Goal: Task Accomplishment & Management: Use online tool/utility

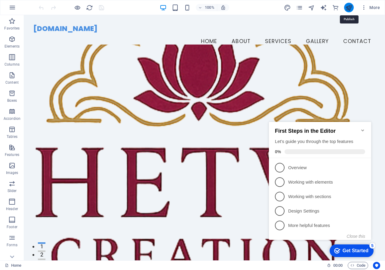
click at [347, 9] on icon "publish" at bounding box center [348, 7] width 7 height 7
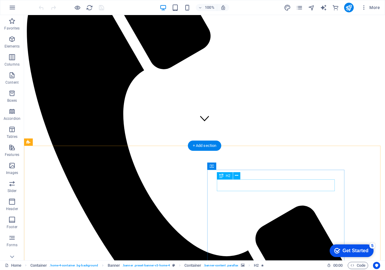
scroll to position [150, 0]
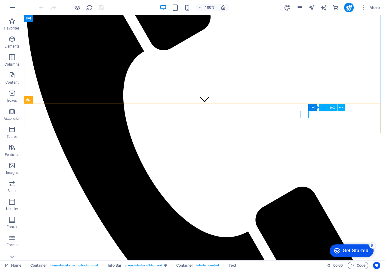
click at [329, 108] on span "Text" at bounding box center [331, 107] width 7 height 4
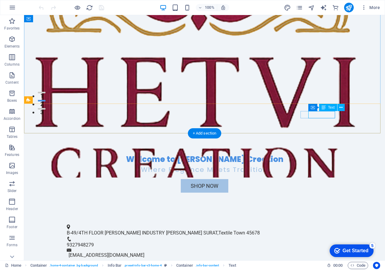
click at [94, 242] on span "9327948279" at bounding box center [80, 245] width 27 height 6
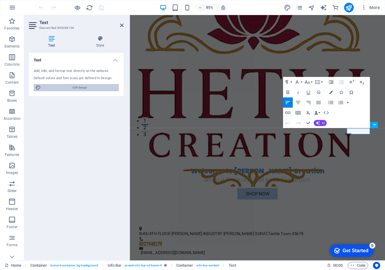
click at [83, 88] on span "Edit design" at bounding box center [80, 87] width 74 height 7
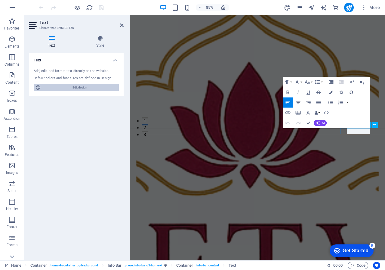
select select "px"
select select "200"
select select "px"
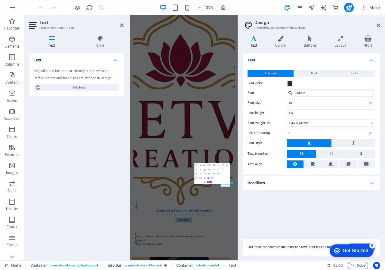
click at [91, 81] on div "Add, edit, and format text directly on the website. Default colors and font siz…" at bounding box center [76, 80] width 95 height 32
click at [45, 41] on icon at bounding box center [51, 38] width 45 height 6
drag, startPoint x: 68, startPoint y: 86, endPoint x: 82, endPoint y: 72, distance: 19.5
click at [73, 81] on div "Add, edit, and format text directly on the website. Default colors and font siz…" at bounding box center [76, 80] width 95 height 32
click at [114, 29] on header "Text Element #ed-895098156" at bounding box center [76, 23] width 95 height 16
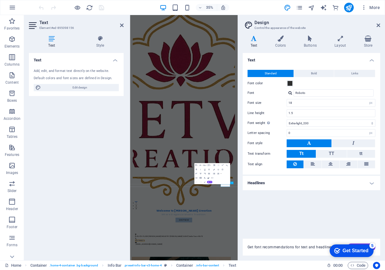
click at [124, 23] on aside "Text Element #ed-895098156 Text Style Text Add, edit, and format text directly …" at bounding box center [77, 137] width 106 height 245
click at [123, 23] on h2 "Text" at bounding box center [81, 22] width 84 height 5
click at [378, 27] on icon at bounding box center [378, 25] width 4 height 5
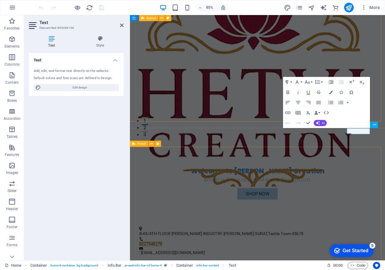
drag, startPoint x: 360, startPoint y: 192, endPoint x: 346, endPoint y: 177, distance: 20.2
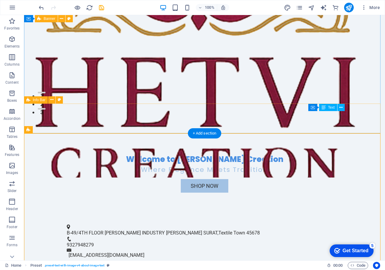
click at [224, 216] on div "B-49/4TH FLOOR [PERSON_NAME] INDUSTRY [PERSON_NAME][GEOGRAPHIC_DATA] 45678 9327…" at bounding box center [204, 241] width 361 height 50
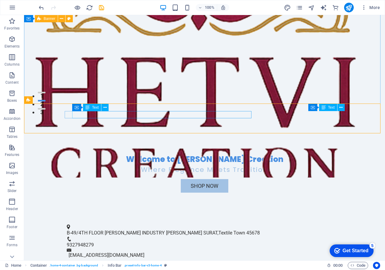
click at [93, 107] on span "Text" at bounding box center [95, 107] width 7 height 4
click at [124, 230] on span "B-49/4TH FLOOR [PERSON_NAME] INDUSTRY [PERSON_NAME] SURAT" at bounding box center [142, 233] width 151 height 6
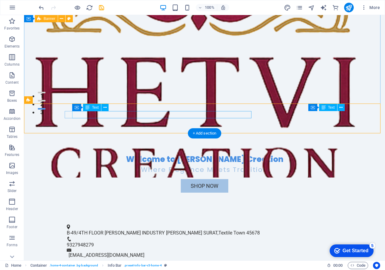
click at [178, 230] on span "B-49/4TH FLOOR [PERSON_NAME] INDUSTRY [PERSON_NAME] SURAT" at bounding box center [142, 233] width 151 height 6
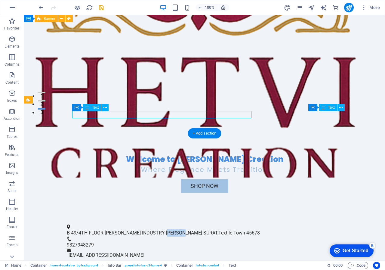
click at [178, 230] on span "B-49/4TH FLOOR [PERSON_NAME] INDUSTRY [PERSON_NAME] SURAT" at bounding box center [142, 233] width 151 height 6
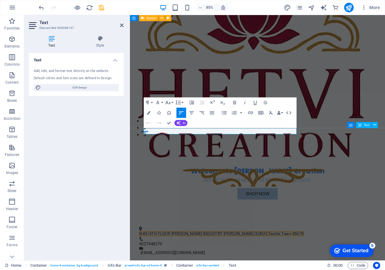
click at [178, 114] on icon "button" at bounding box center [181, 112] width 6 height 6
click at [230, 269] on span "B-49/4TH FLOOR [PERSON_NAME] INDUSTRY [PERSON_NAME] SURAT" at bounding box center [216, 272] width 151 height 6
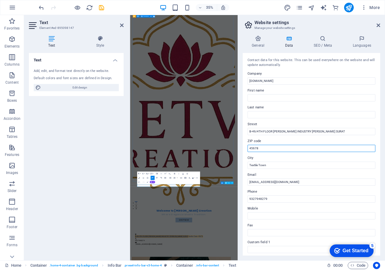
click at [266, 148] on input "45678" at bounding box center [311, 148] width 128 height 7
type input "395013"
type input "[PERSON_NAME]"
type input "CREATION"
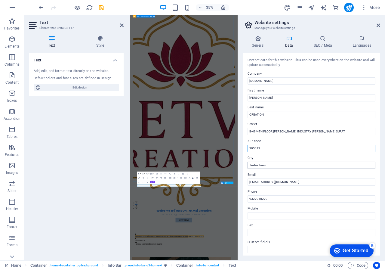
type input "395013"
drag, startPoint x: 421, startPoint y: 180, endPoint x: 404, endPoint y: 448, distance: 269.2
click at [384, 269] on figure at bounding box center [284, 272] width 292 height 637
click at [249, 163] on div "Home Favorites Elements Columns Content Boxes Accordion Tables Features Images …" at bounding box center [192, 137] width 385 height 245
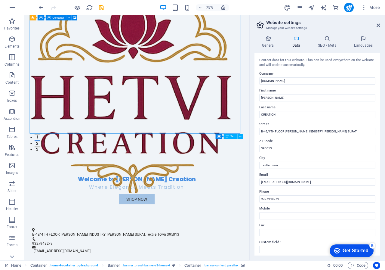
drag, startPoint x: 266, startPoint y: 161, endPoint x: 256, endPoint y: 165, distance: 10.5
click at [256, 165] on div "Contact data for this website. This can be used everywhere on the website and w…" at bounding box center [317, 154] width 126 height 202
click at [286, 165] on input "Textile Town" at bounding box center [317, 164] width 116 height 7
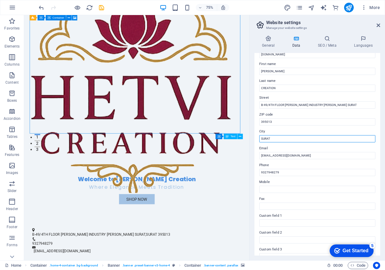
scroll to position [0, 0]
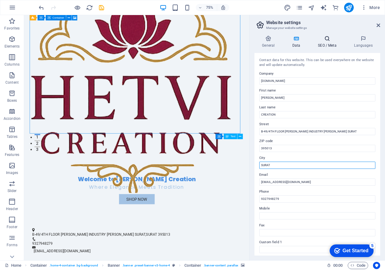
type input "SURAT"
click at [331, 37] on icon at bounding box center [327, 38] width 34 height 6
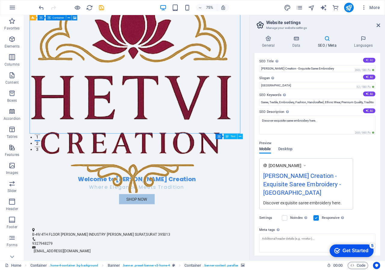
click at [372, 58] on button "AI" at bounding box center [369, 60] width 12 height 5
type input "Elegant Sarees with Custom Embroidery"
click at [367, 75] on icon at bounding box center [366, 76] width 3 height 3
type input "Artistry in Every Stitch: Tradition Meets Style"
click at [370, 95] on button "AI" at bounding box center [369, 93] width 12 height 5
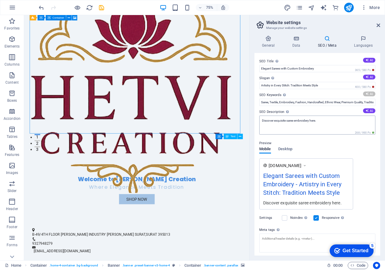
type input "embroidery sarees, luxury sarees, custom embroidery design, Indian traditional …"
click at [369, 111] on button "AI" at bounding box center [369, 110] width 12 height 5
type textarea "Discover exquisite embroidery sarees at [PERSON_NAME] Creation, blending tradit…"
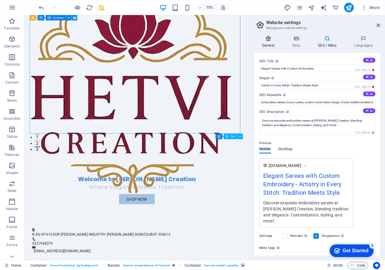
click at [270, 40] on icon at bounding box center [268, 38] width 28 height 6
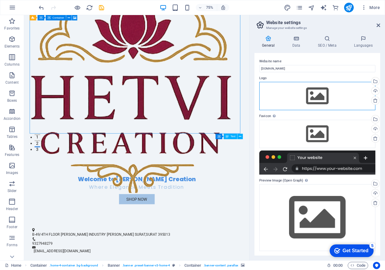
click at [312, 91] on div "Drag files here, click to choose files or select files from Files or our free s…" at bounding box center [317, 96] width 116 height 28
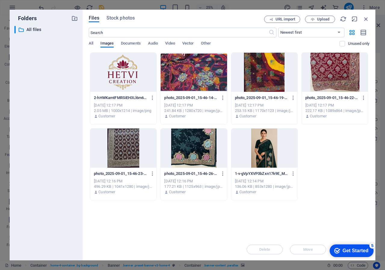
click at [142, 84] on div at bounding box center [123, 72] width 66 height 39
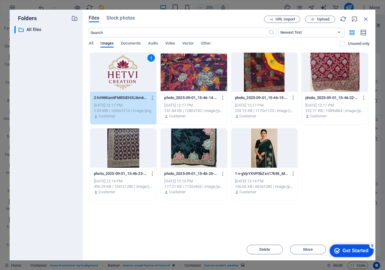
click at [142, 71] on div "1" at bounding box center [123, 72] width 66 height 39
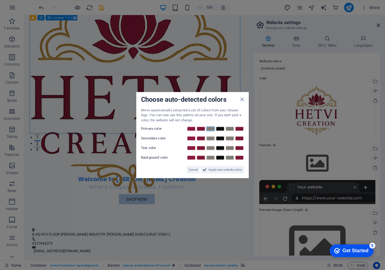
click at [209, 129] on link at bounding box center [210, 128] width 9 height 5
click at [244, 103] on div "Choose auto-detected colors We've automatically extracted a set of colors from …" at bounding box center [192, 135] width 112 height 86
click at [242, 99] on icon at bounding box center [242, 98] width 4 height 5
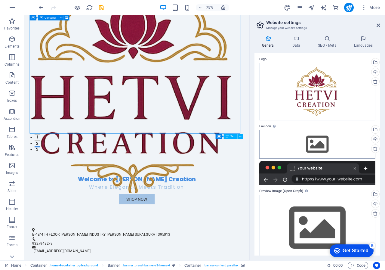
scroll to position [29, 0]
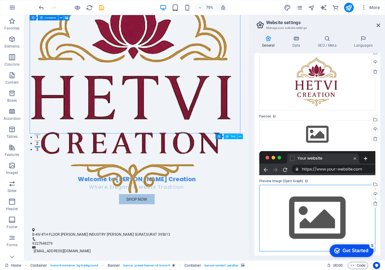
click at [295, 190] on div "Drag files here, click to choose files or select files from Files or our free s…" at bounding box center [317, 218] width 116 height 67
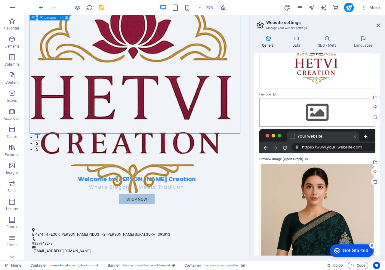
scroll to position [59, 0]
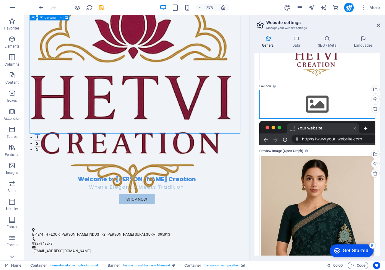
click at [319, 103] on div "Drag files here, click to choose files or select files from Files or our free s…" at bounding box center [317, 104] width 116 height 28
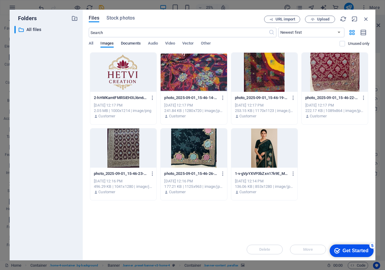
click at [122, 47] on button "Documents" at bounding box center [131, 44] width 20 height 7
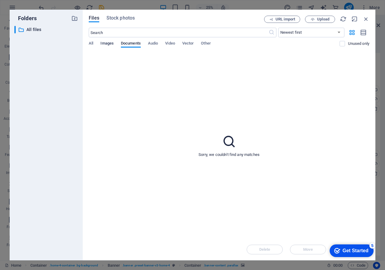
click at [102, 43] on span "Images" at bounding box center [106, 44] width 13 height 8
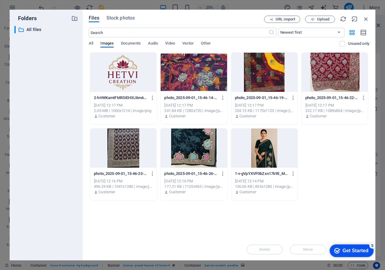
click at [116, 77] on div at bounding box center [123, 72] width 66 height 39
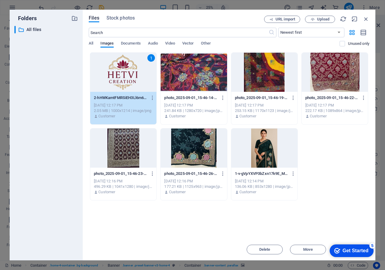
drag, startPoint x: 116, startPoint y: 77, endPoint x: 128, endPoint y: 81, distance: 13.4
click at [116, 77] on div "1" at bounding box center [123, 72] width 66 height 39
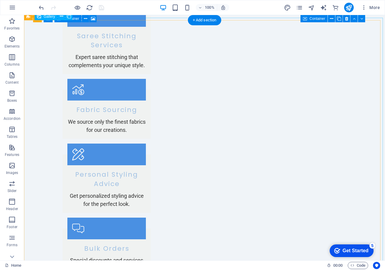
scroll to position [932, 0]
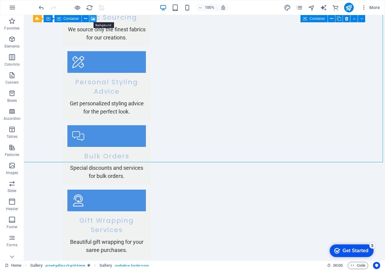
click at [94, 19] on icon at bounding box center [93, 19] width 5 height 6
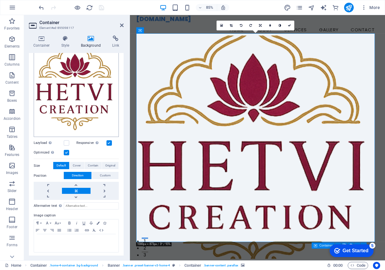
scroll to position [72, 0]
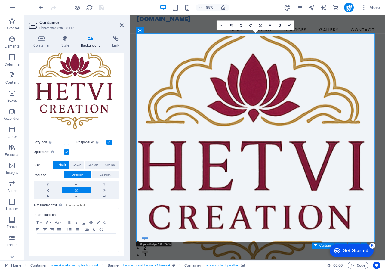
click at [124, 26] on aside "Container Element #ed-895098117 Container Style Background Link Size Height Def…" at bounding box center [77, 137] width 106 height 245
click at [124, 27] on aside "Container Element #ed-895098117 Container Style Background Link Size Height Def…" at bounding box center [77, 137] width 106 height 245
click at [121, 26] on icon at bounding box center [122, 25] width 4 height 5
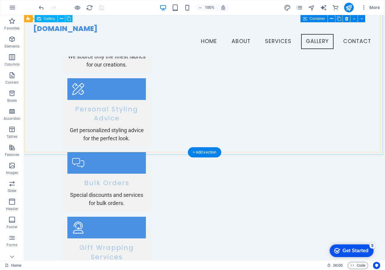
scroll to position [819, 0]
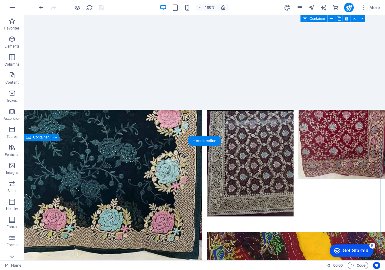
scroll to position [1466, 0]
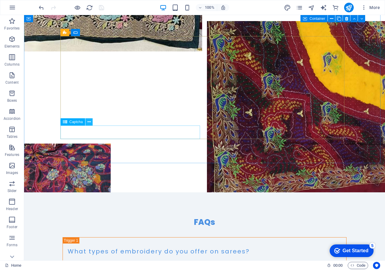
click at [89, 124] on icon at bounding box center [88, 122] width 3 height 6
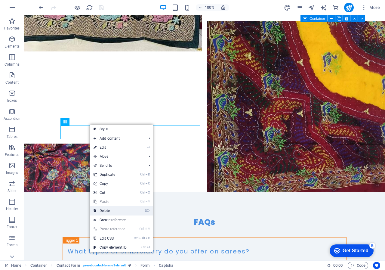
click at [112, 209] on link "⌦ Delete" at bounding box center [110, 210] width 40 height 9
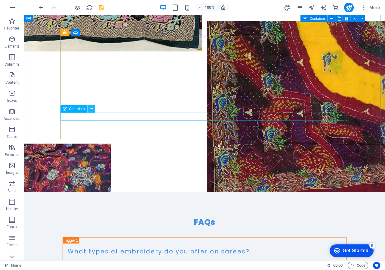
click at [93, 109] on button at bounding box center [91, 108] width 7 height 7
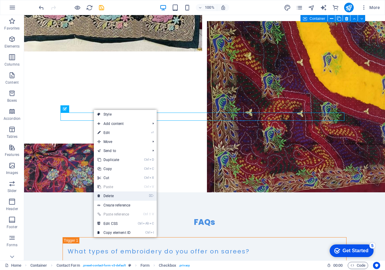
click at [122, 193] on link "⌦ Delete" at bounding box center [114, 195] width 40 height 9
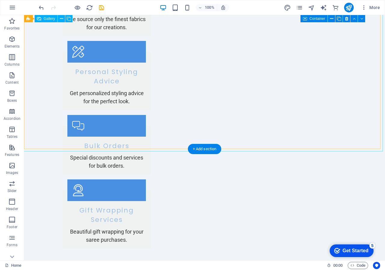
scroll to position [942, 0]
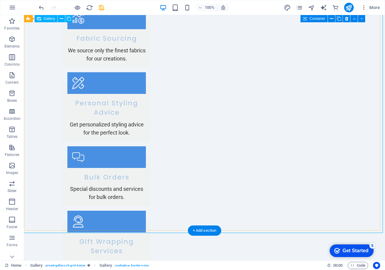
scroll to position [912, 0]
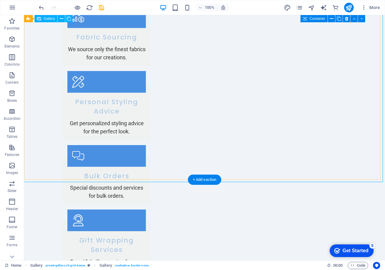
click at [54, 19] on span "Gallery" at bounding box center [49, 19] width 11 height 4
click at [49, 18] on span "Gallery" at bounding box center [49, 19] width 11 height 4
click at [62, 20] on icon at bounding box center [61, 19] width 3 height 6
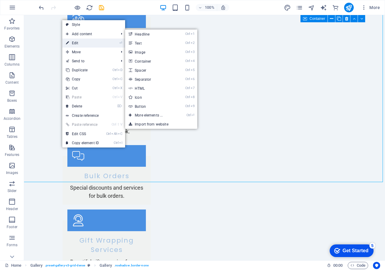
click at [78, 45] on link "⏎ Edit" at bounding box center [82, 42] width 40 height 9
select select "px"
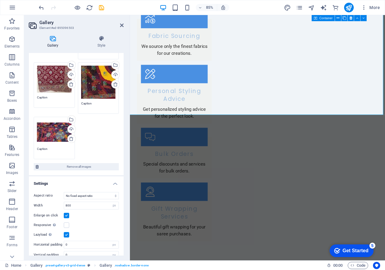
scroll to position [102, 0]
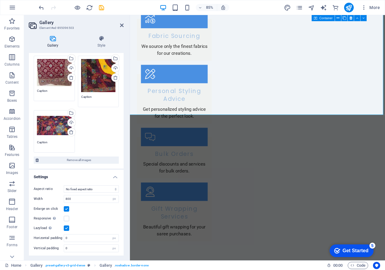
click at [81, 136] on div "Drag files here, click to choose files or select files from Files or our free s…" at bounding box center [76, 71] width 88 height 163
click at [71, 119] on div "Upload" at bounding box center [70, 122] width 9 height 9
click at [117, 65] on div "Upload" at bounding box center [114, 68] width 9 height 9
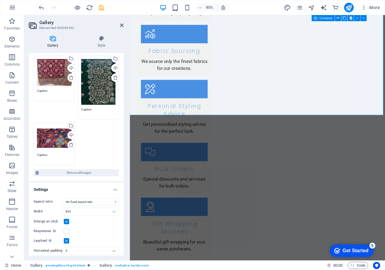
scroll to position [1057, 0]
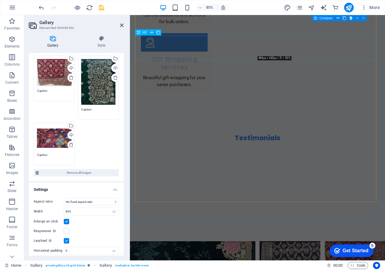
drag, startPoint x: 404, startPoint y: 48, endPoint x: 387, endPoint y: 62, distance: 21.5
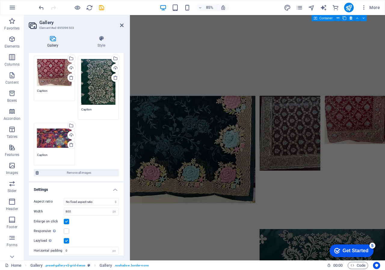
click at [99, 66] on div "Drag files here, click to choose files or select files from Files or our free s…" at bounding box center [98, 82] width 35 height 46
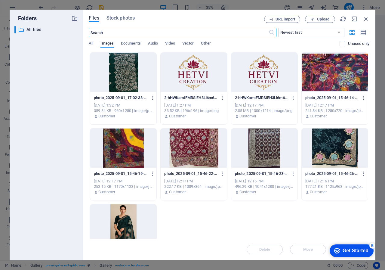
scroll to position [1483, 0]
click at [132, 74] on div at bounding box center [123, 72] width 66 height 39
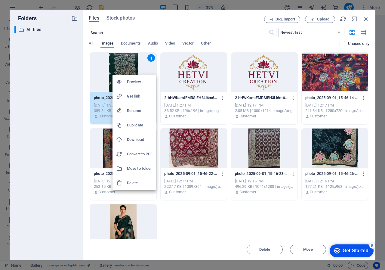
click at [109, 72] on div at bounding box center [192, 135] width 385 height 270
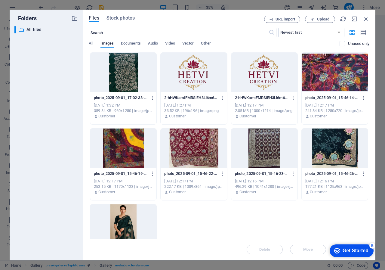
click at [114, 71] on div at bounding box center [123, 72] width 66 height 39
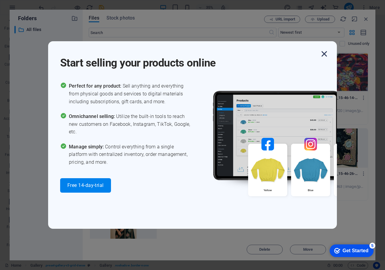
click at [322, 50] on icon "button" at bounding box center [324, 53] width 11 height 11
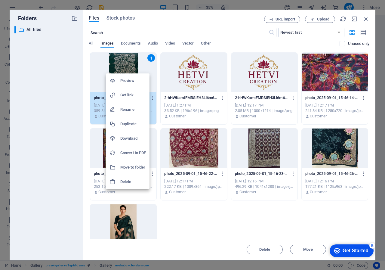
drag, startPoint x: 193, startPoint y: 213, endPoint x: 219, endPoint y: 209, distance: 26.5
click at [193, 213] on div at bounding box center [192, 135] width 385 height 270
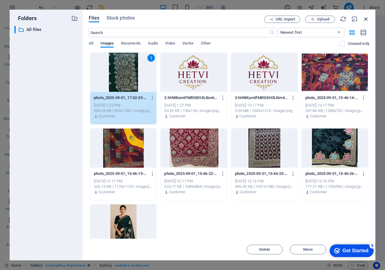
click at [362, 20] on icon "button" at bounding box center [365, 19] width 7 height 7
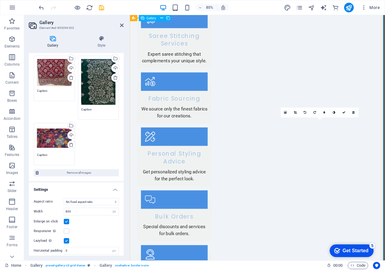
scroll to position [884, 0]
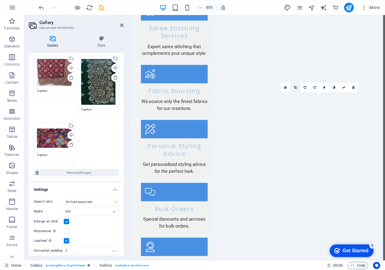
click at [293, 87] on link at bounding box center [295, 87] width 10 height 10
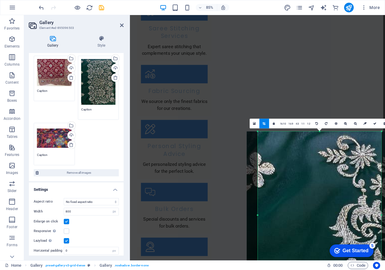
drag, startPoint x: 257, startPoint y: 96, endPoint x: 269, endPoint y: 115, distance: 22.3
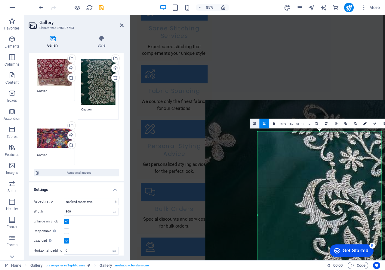
drag, startPoint x: 311, startPoint y: 161, endPoint x: 254, endPoint y: 123, distance: 68.4
click at [258, 131] on div "180 170 160 150 140 130 120 110 100 90 80 70 60 50 40 30 20 10 0 -10 -20 -30 -4…" at bounding box center [320, 214] width 124 height 167
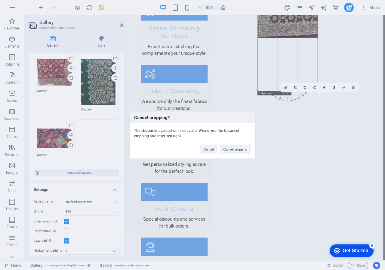
click at [298, 127] on div "Cancel cropping? The chosen image section is not valid. Would you like to cance…" at bounding box center [192, 135] width 385 height 270
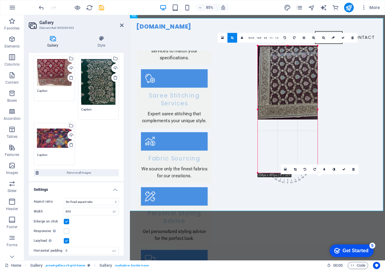
scroll to position [758, 0]
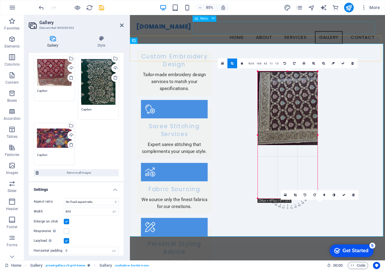
drag, startPoint x: 365, startPoint y: 161, endPoint x: 287, endPoint y: 26, distance: 155.8
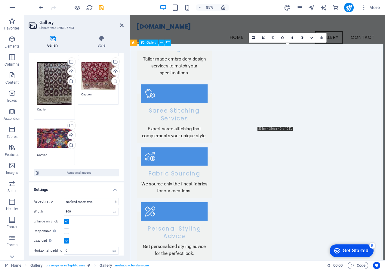
drag, startPoint x: 332, startPoint y: 92, endPoint x: 409, endPoint y: 94, distance: 77.3
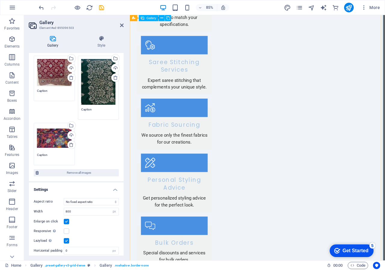
scroll to position [849, 0]
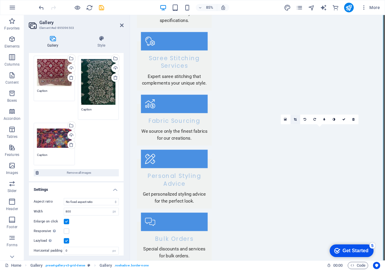
click at [295, 117] on link at bounding box center [295, 119] width 10 height 10
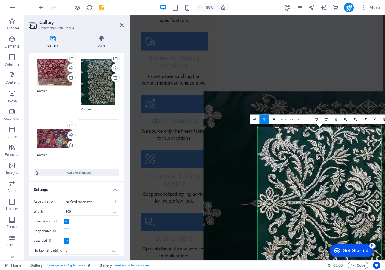
drag, startPoint x: 330, startPoint y: 198, endPoint x: 303, endPoint y: 180, distance: 32.2
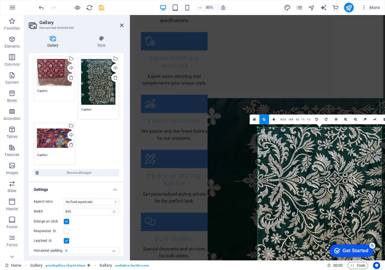
drag, startPoint x: 331, startPoint y: 181, endPoint x: 315, endPoint y: 168, distance: 20.6
click at [315, 168] on div at bounding box center [322, 252] width 231 height 308
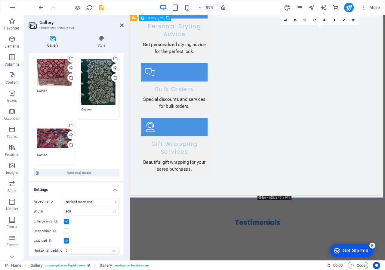
scroll to position [1029, 0]
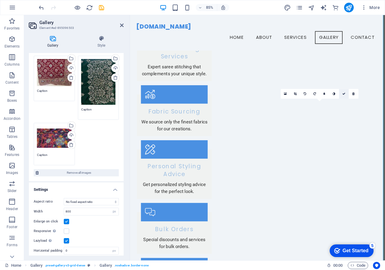
click at [342, 93] on icon at bounding box center [343, 93] width 3 height 3
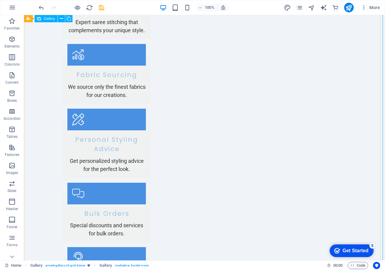
scroll to position [993, 0]
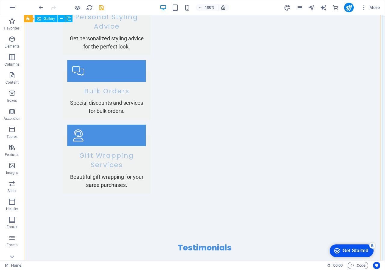
scroll to position [1053, 0]
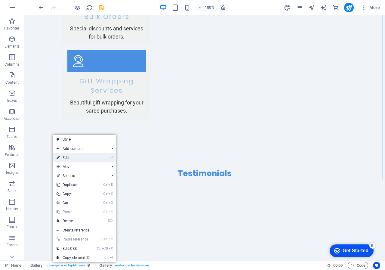
click at [82, 157] on link "⏎ Edit" at bounding box center [73, 157] width 40 height 9
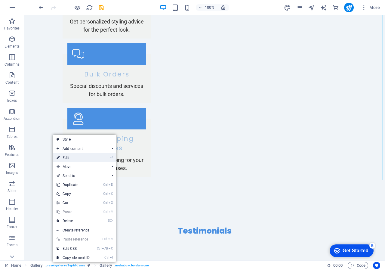
select select "px"
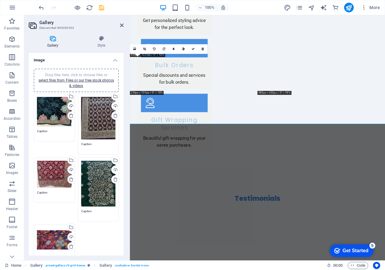
scroll to position [1089, 0]
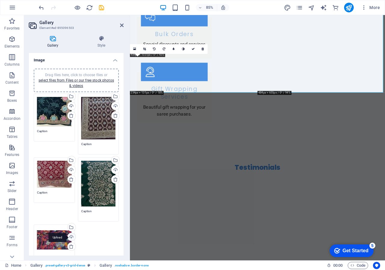
click at [73, 235] on div "Upload" at bounding box center [70, 237] width 9 height 9
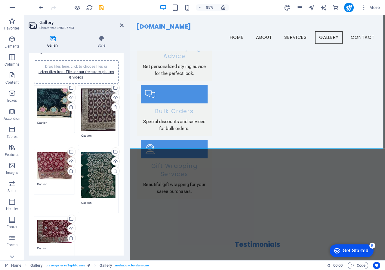
scroll to position [0, 0]
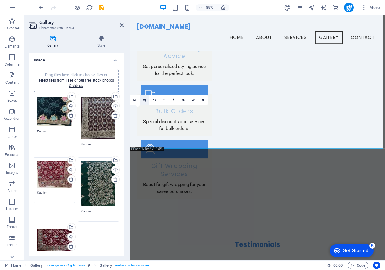
click at [145, 99] on icon at bounding box center [144, 99] width 3 height 3
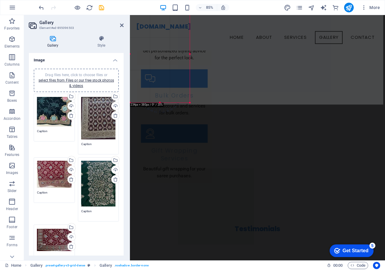
drag, startPoint x: 191, startPoint y: 107, endPoint x: 108, endPoint y: 61, distance: 94.8
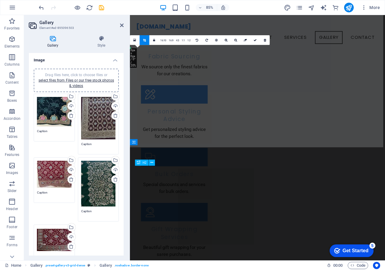
scroll to position [837, 0]
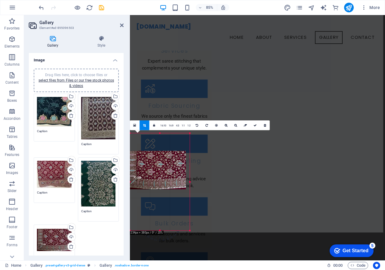
drag, startPoint x: 160, startPoint y: 158, endPoint x: 30, endPoint y: 193, distance: 134.3
click at [156, 179] on div at bounding box center [156, 170] width 60 height 38
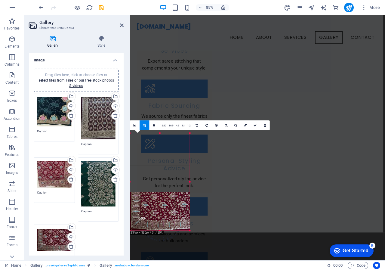
click at [156, 206] on div at bounding box center [160, 210] width 60 height 38
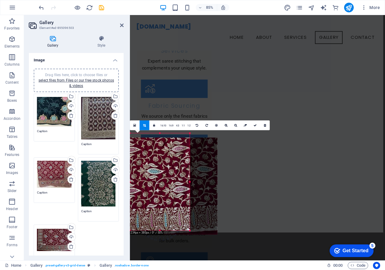
drag, startPoint x: 164, startPoint y: 193, endPoint x: 124, endPoint y: 198, distance: 41.2
click at [124, 198] on div "Gallery Element #ed-895096503 Gallery Style Image Drag files here, click to cho…" at bounding box center [204, 137] width 361 height 245
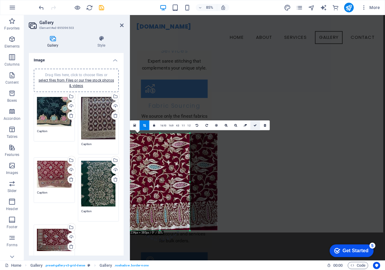
click at [254, 126] on icon at bounding box center [254, 125] width 3 height 3
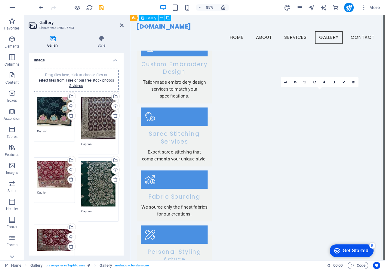
scroll to position [717, 0]
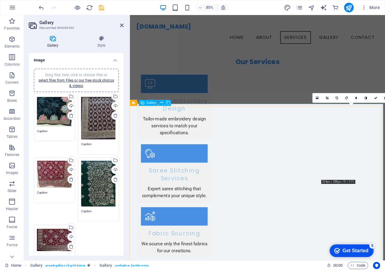
scroll to position [687, 0]
click at [328, 96] on icon at bounding box center [326, 97] width 3 height 3
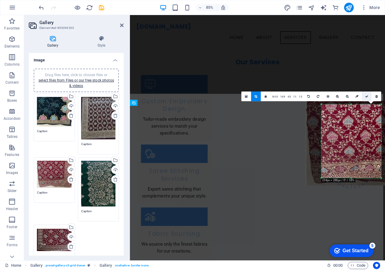
click at [367, 97] on icon at bounding box center [366, 96] width 3 height 3
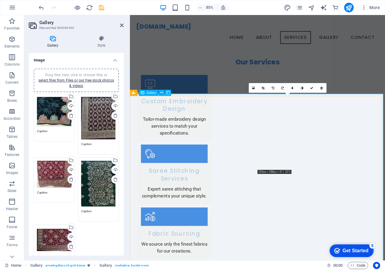
click at [263, 88] on icon at bounding box center [263, 87] width 3 height 3
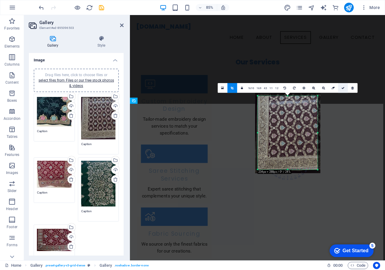
drag, startPoint x: 343, startPoint y: 87, endPoint x: 247, endPoint y: 87, distance: 96.5
click at [343, 87] on icon at bounding box center [342, 87] width 3 height 3
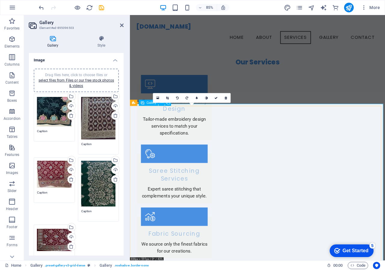
click at [167, 98] on icon at bounding box center [167, 97] width 3 height 3
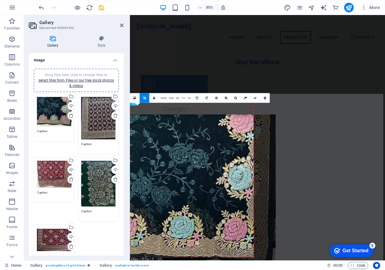
drag, startPoint x: 222, startPoint y: 171, endPoint x: 213, endPoint y: 183, distance: 14.6
click at [213, 183] on div at bounding box center [184, 192] width 182 height 156
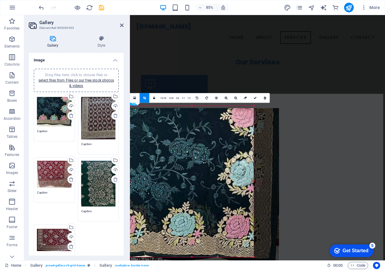
drag, startPoint x: 220, startPoint y: 177, endPoint x: 213, endPoint y: 182, distance: 8.6
click at [213, 182] on div at bounding box center [185, 188] width 188 height 161
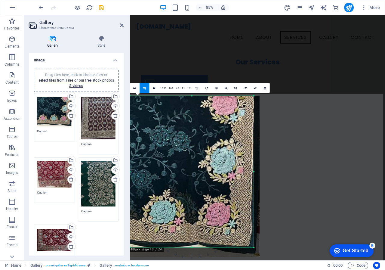
drag, startPoint x: 227, startPoint y: 138, endPoint x: 197, endPoint y: 139, distance: 29.8
click at [197, 139] on div at bounding box center [166, 176] width 188 height 161
click at [251, 87] on link at bounding box center [255, 88] width 10 height 10
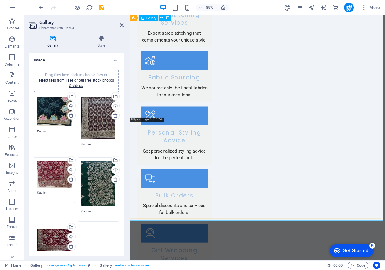
scroll to position [899, 0]
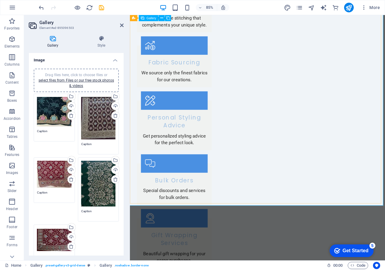
click at [82, 74] on span "Drag files here, click to choose files or select files from Files or our free s…" at bounding box center [75, 80] width 75 height 15
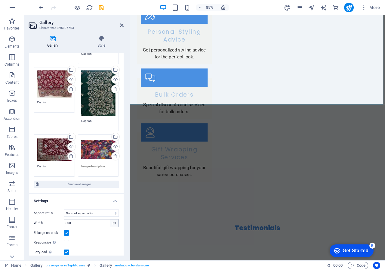
scroll to position [60, 0]
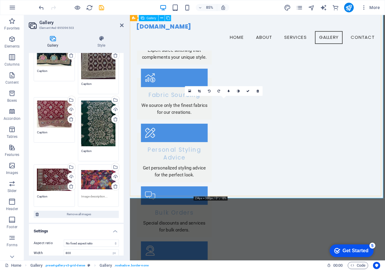
scroll to position [868, 0]
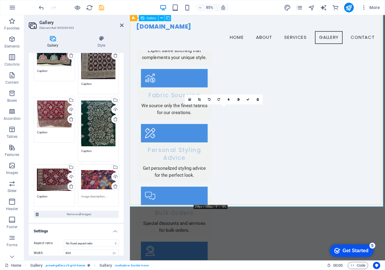
click at [198, 98] on icon at bounding box center [199, 99] width 3 height 3
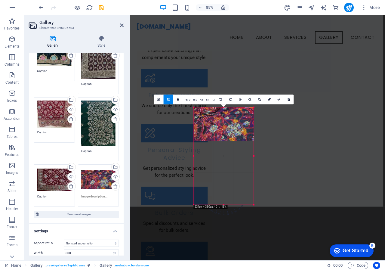
click at [228, 130] on div at bounding box center [224, 124] width 60 height 34
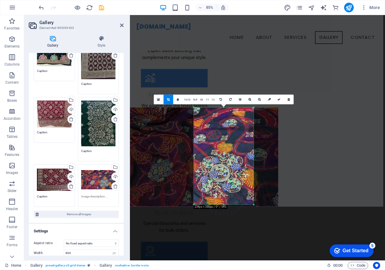
drag, startPoint x: 239, startPoint y: 161, endPoint x: 190, endPoint y: 162, distance: 48.7
click at [190, 162] on div at bounding box center [190, 156] width 176 height 99
click at [279, 101] on link at bounding box center [279, 99] width 10 height 10
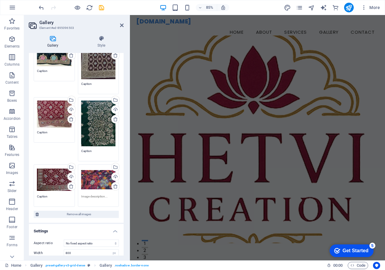
scroll to position [0, 0]
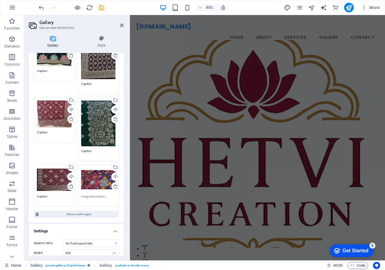
click at [253, 99] on figure at bounding box center [279, 166] width 285 height 244
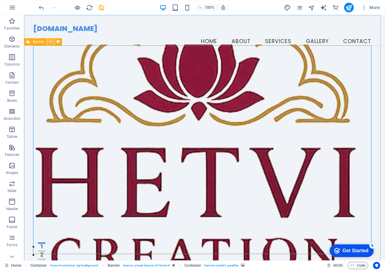
click at [50, 41] on icon at bounding box center [50, 41] width 3 height 6
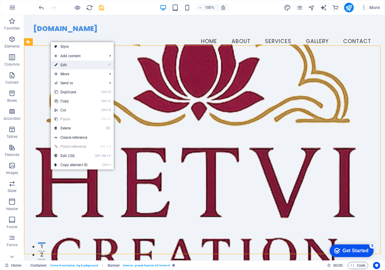
drag, startPoint x: 59, startPoint y: 63, endPoint x: 16, endPoint y: 70, distance: 44.1
click at [59, 63] on link "⏎ Edit" at bounding box center [71, 64] width 40 height 9
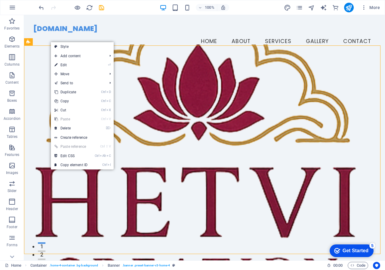
select select "vh"
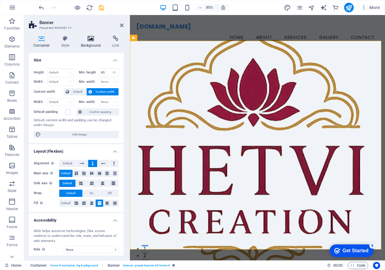
click at [95, 39] on icon at bounding box center [90, 38] width 29 height 6
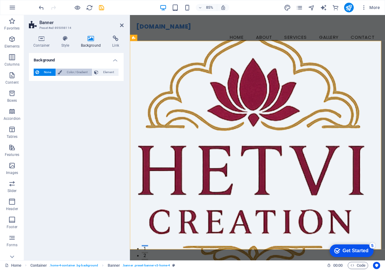
click at [83, 74] on span "Color / Gradient" at bounding box center [77, 72] width 26 height 7
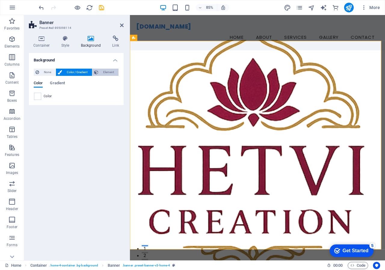
click at [105, 74] on span "Element" at bounding box center [108, 72] width 17 height 7
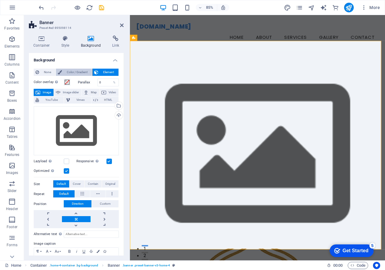
click at [74, 72] on span "Color / Gradient" at bounding box center [77, 72] width 26 height 7
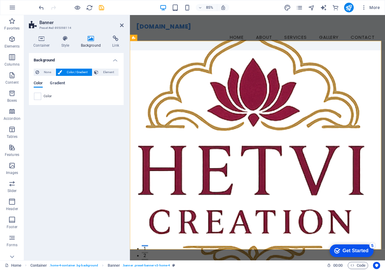
click at [59, 85] on span "Gradient" at bounding box center [57, 83] width 15 height 8
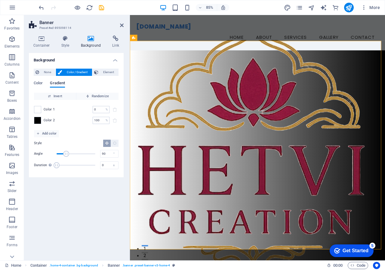
click at [59, 85] on span "Gradient" at bounding box center [57, 83] width 15 height 8
click at [42, 85] on span "Color" at bounding box center [38, 83] width 9 height 8
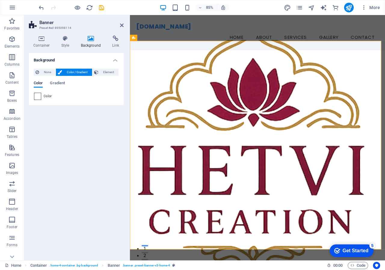
click at [40, 99] on span at bounding box center [37, 96] width 7 height 7
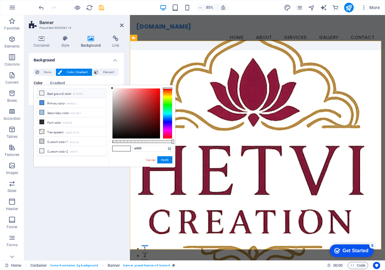
click at [53, 95] on li "Background color #F0F4F8" at bounding box center [71, 93] width 69 height 10
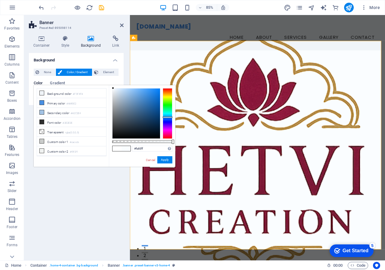
click at [113, 87] on div at bounding box center [113, 88] width 2 height 2
drag, startPoint x: 141, startPoint y: 93, endPoint x: 118, endPoint y: 86, distance: 24.2
click at [104, 80] on body "[DOMAIN_NAME] Home Favorites Elements Columns Content Boxes Accordion Tables Fe…" at bounding box center [192, 135] width 385 height 270
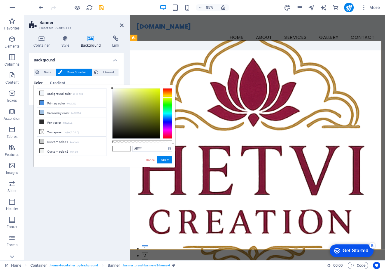
drag, startPoint x: 171, startPoint y: 117, endPoint x: 168, endPoint y: 97, distance: 19.8
click at [168, 97] on div at bounding box center [168, 97] width 10 height 2
drag, startPoint x: 114, startPoint y: 91, endPoint x: 109, endPoint y: 82, distance: 10.1
click at [109, 82] on body "[DOMAIN_NAME] Home Favorites Elements Columns Content Boxes Accordion Tables Fe…" at bounding box center [192, 135] width 385 height 270
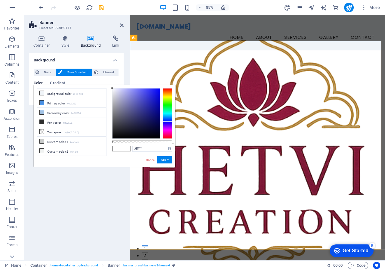
drag, startPoint x: 171, startPoint y: 97, endPoint x: 171, endPoint y: 121, distance: 23.7
click at [171, 121] on div at bounding box center [168, 122] width 10 height 2
drag, startPoint x: 172, startPoint y: 141, endPoint x: 195, endPoint y: 138, distance: 23.0
click at [195, 138] on body "[DOMAIN_NAME] Home Favorites Elements Columns Content Boxes Accordion Tables Fe…" at bounding box center [192, 135] width 385 height 270
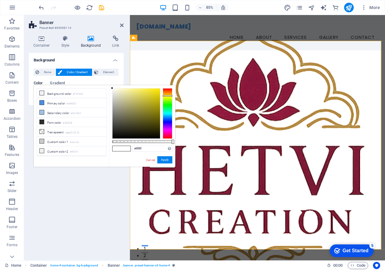
drag, startPoint x: 169, startPoint y: 120, endPoint x: 172, endPoint y: 96, distance: 24.2
click at [172, 96] on div at bounding box center [168, 113] width 10 height 50
click at [91, 90] on li "Background color #F0F4F8" at bounding box center [71, 93] width 69 height 10
type input "#f0f4f8"
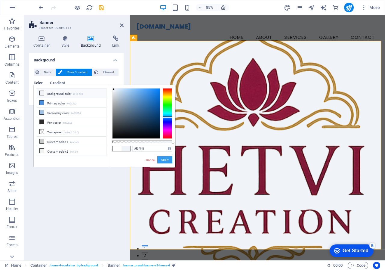
click at [166, 161] on button "Apply" at bounding box center [164, 159] width 15 height 7
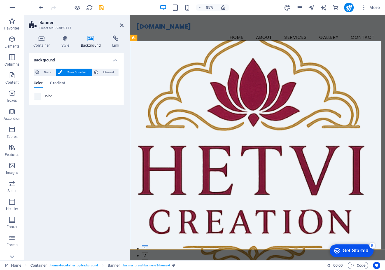
click at [84, 44] on h4 "Background" at bounding box center [92, 41] width 32 height 13
click at [44, 72] on span "None" at bounding box center [47, 72] width 13 height 7
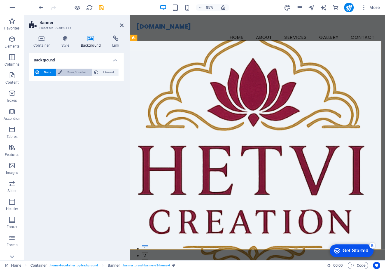
click at [71, 72] on span "Color / Gradient" at bounding box center [77, 72] width 26 height 7
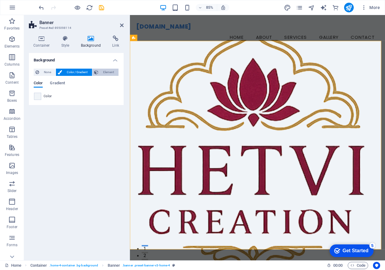
click at [110, 71] on span "Element" at bounding box center [108, 72] width 17 height 7
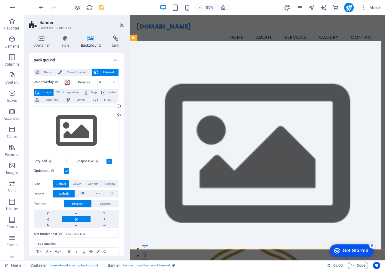
click at [64, 159] on label at bounding box center [66, 160] width 5 height 5
click at [0, 0] on input "Lazyload Loading images after the page loads improves page speed." at bounding box center [0, 0] width 0 height 0
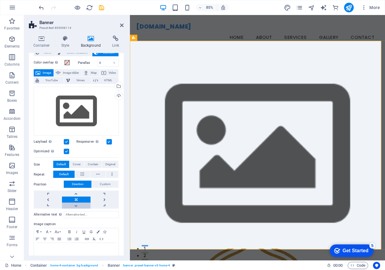
scroll to position [30, 0]
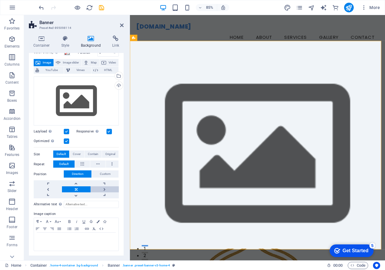
click at [99, 187] on link at bounding box center [104, 189] width 28 height 6
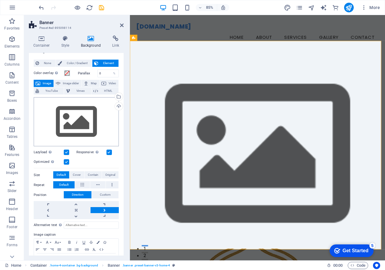
scroll to position [0, 0]
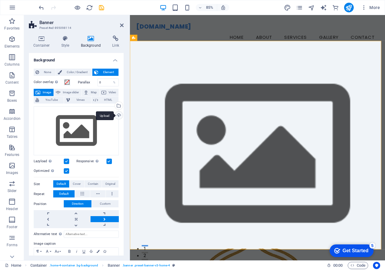
click at [117, 116] on div "Upload" at bounding box center [118, 115] width 9 height 9
click at [114, 106] on div "Select files from the file manager, stock photos, or upload file(s)" at bounding box center [94, 106] width 39 height 23
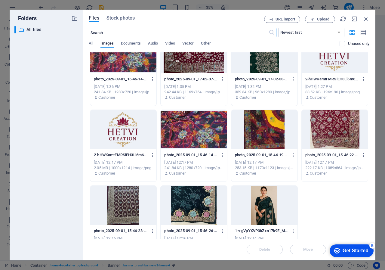
scroll to position [38, 0]
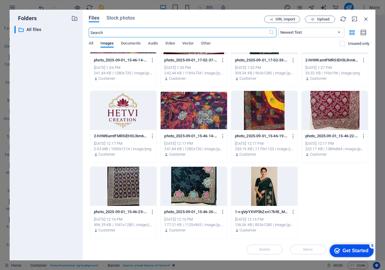
click at [93, 43] on div "All Images Documents Audio Video Vector Other" at bounding box center [214, 46] width 251 height 11
click at [93, 44] on div "All Images Documents Audio Video Vector Other" at bounding box center [214, 46] width 251 height 11
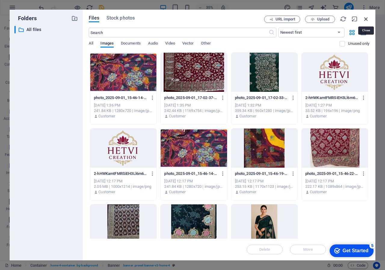
click at [365, 20] on icon "button" at bounding box center [365, 19] width 7 height 7
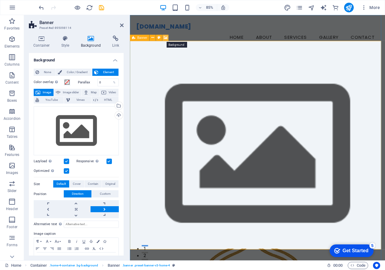
click at [163, 38] on icon at bounding box center [165, 37] width 4 height 5
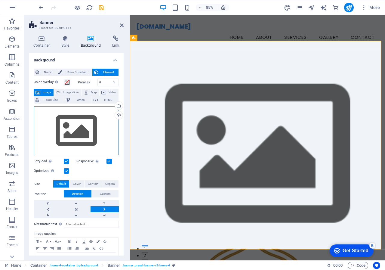
click at [96, 135] on div "Drag files here, click to choose files or select files from Files or our free s…" at bounding box center [76, 130] width 85 height 49
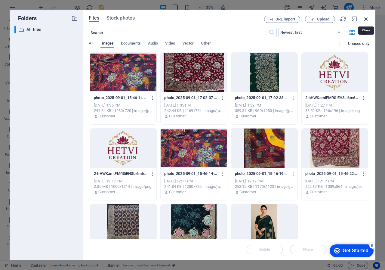
click at [365, 20] on icon "button" at bounding box center [365, 19] width 7 height 7
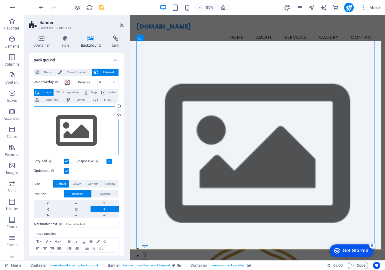
drag, startPoint x: 109, startPoint y: 122, endPoint x: 96, endPoint y: 151, distance: 31.9
click at [96, 151] on div "Drag files here, click to choose files or select files from Files or our free s…" at bounding box center [76, 130] width 85 height 49
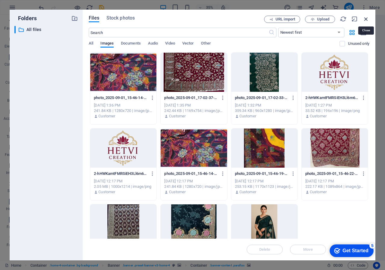
drag, startPoint x: 363, startPoint y: 16, endPoint x: 271, endPoint y: 2, distance: 92.3
click at [363, 16] on icon "button" at bounding box center [365, 19] width 7 height 7
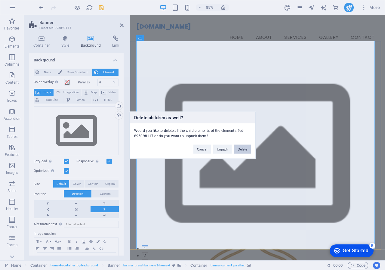
click at [240, 147] on button "Delete" at bounding box center [242, 148] width 17 height 9
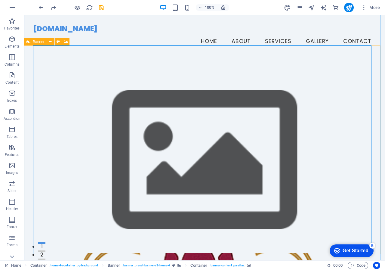
click at [38, 41] on span "Banner" at bounding box center [39, 42] width 12 height 4
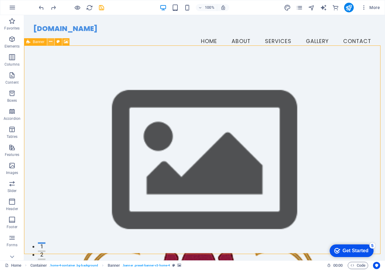
click at [49, 42] on button at bounding box center [50, 41] width 7 height 7
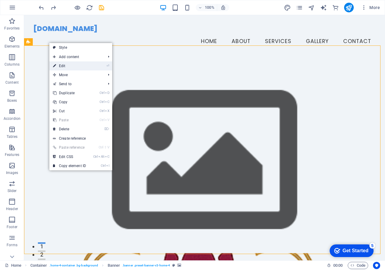
click at [70, 67] on link "⏎ Edit" at bounding box center [69, 65] width 40 height 9
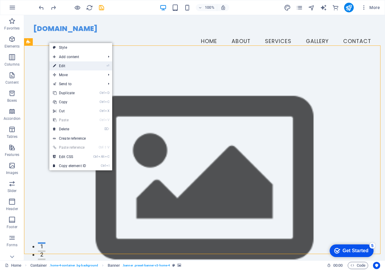
select select "vh"
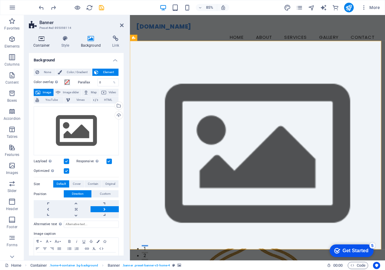
click at [42, 36] on icon at bounding box center [42, 38] width 26 height 6
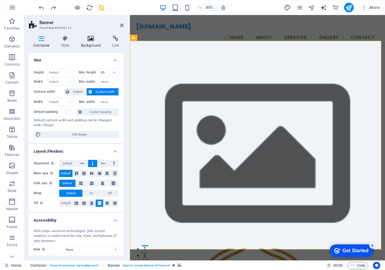
click at [91, 35] on div "Container Style Background Link Size Height Default px rem % vh vw Min. height …" at bounding box center [76, 145] width 104 height 229
click at [90, 39] on icon at bounding box center [90, 38] width 29 height 6
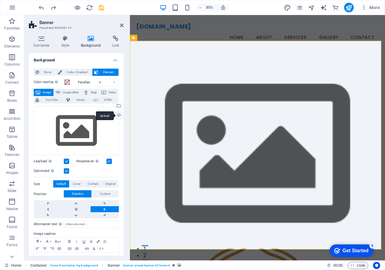
click at [117, 113] on div "Upload" at bounding box center [118, 115] width 9 height 9
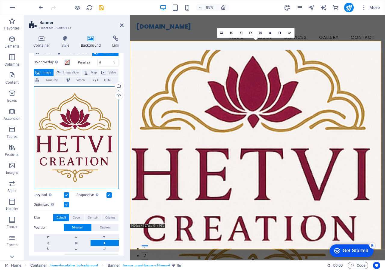
click at [88, 137] on div "Drag files here, click to choose files or select files from Files or our free s…" at bounding box center [76, 137] width 85 height 103
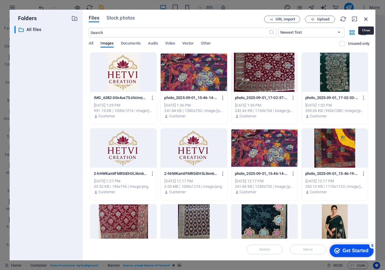
drag, startPoint x: 363, startPoint y: 20, endPoint x: 239, endPoint y: 13, distance: 124.3
click at [363, 20] on icon "button" at bounding box center [365, 19] width 7 height 7
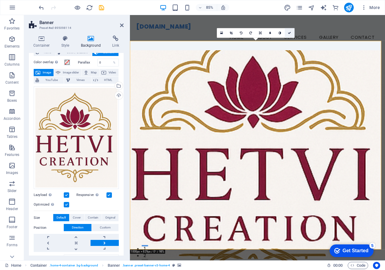
click at [289, 35] on link at bounding box center [290, 33] width 10 height 10
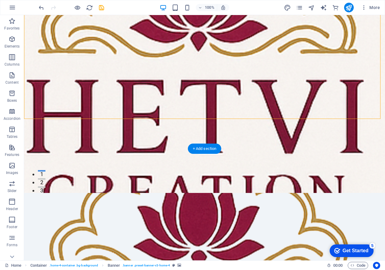
scroll to position [30, 0]
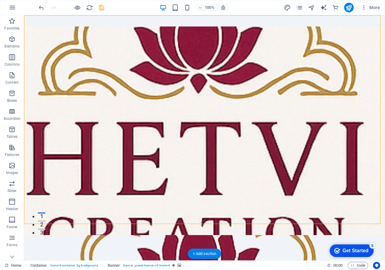
click at [377, 112] on figure at bounding box center [204, 130] width 361 height 208
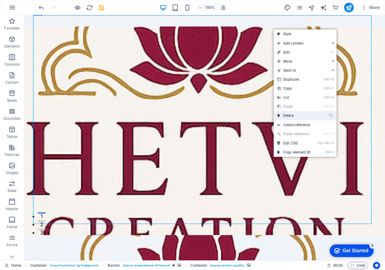
click at [302, 115] on link "⌦ Delete" at bounding box center [293, 115] width 40 height 9
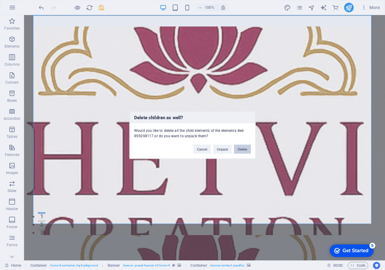
click at [244, 150] on button "Delete" at bounding box center [242, 148] width 17 height 9
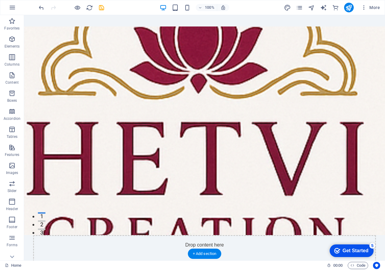
scroll to position [0, 0]
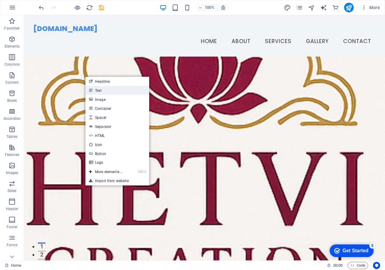
click at [107, 89] on link "Text" at bounding box center [117, 90] width 64 height 9
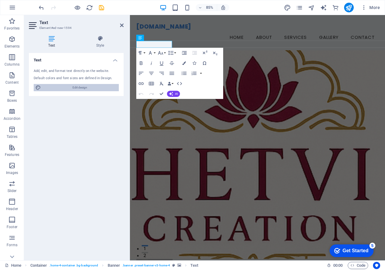
click at [87, 85] on span "Edit design" at bounding box center [80, 87] width 74 height 7
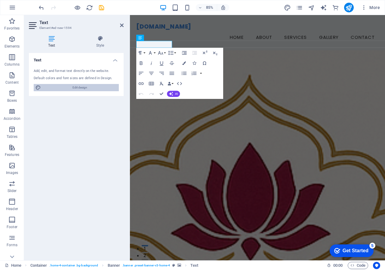
select select "px"
select select "200"
select select "px"
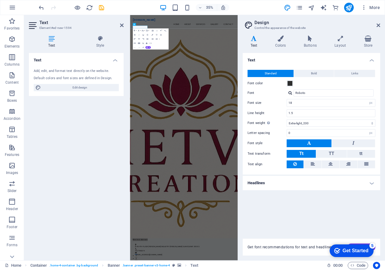
click at [319, 69] on div "Standard Bold Links Font color Font Roboto Font size 18 rem px Line height 1.5 …" at bounding box center [311, 119] width 140 height 111
click at [350, 72] on button "Links" at bounding box center [354, 73] width 41 height 7
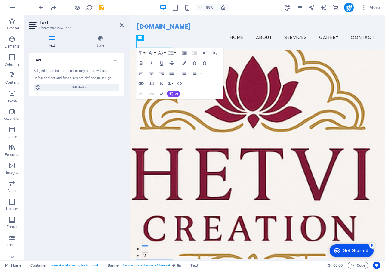
click at [273, 118] on figure at bounding box center [280, 178] width 300 height 245
click at [126, 26] on aside "Text Element #ed-new-1594 Text Style Text Add, edit, and format text directly o…" at bounding box center [77, 137] width 106 height 245
drag, startPoint x: 123, startPoint y: 24, endPoint x: 99, endPoint y: 11, distance: 27.6
click at [123, 24] on icon at bounding box center [122, 25] width 4 height 5
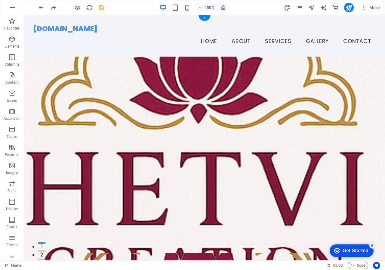
drag, startPoint x: 251, startPoint y: 200, endPoint x: 252, endPoint y: 190, distance: 9.4
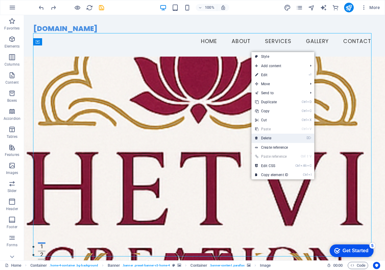
click at [271, 138] on link "⌦ Delete" at bounding box center [271, 137] width 40 height 9
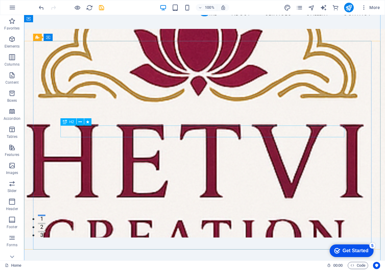
scroll to position [30, 0]
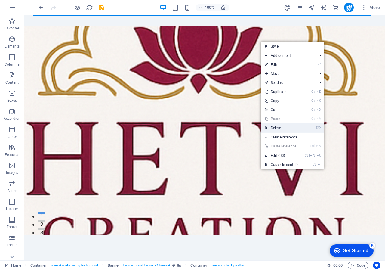
click at [285, 124] on link "⌦ Delete" at bounding box center [281, 127] width 40 height 9
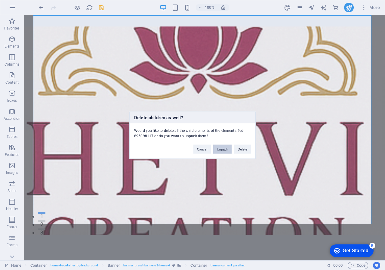
click at [219, 151] on button "Unpack" at bounding box center [222, 148] width 18 height 9
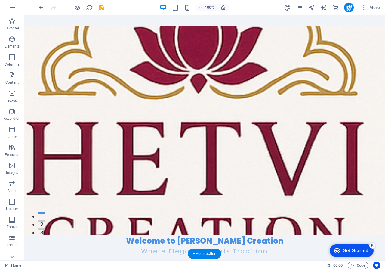
scroll to position [0, 0]
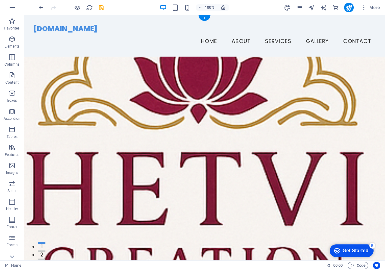
click at [236, 125] on figure at bounding box center [204, 160] width 361 height 208
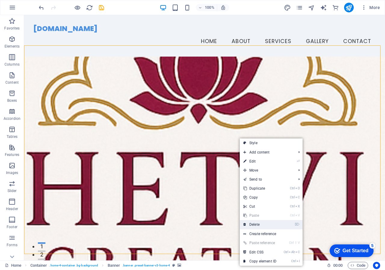
click at [256, 224] on link "⌦ Delete" at bounding box center [260, 224] width 40 height 9
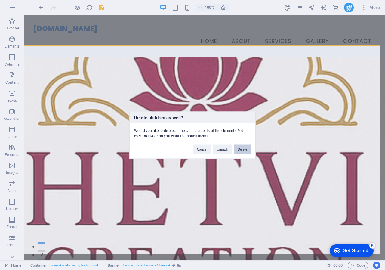
click at [241, 148] on button "Delete" at bounding box center [242, 148] width 17 height 9
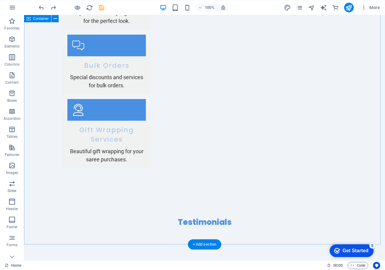
scroll to position [1292, 0]
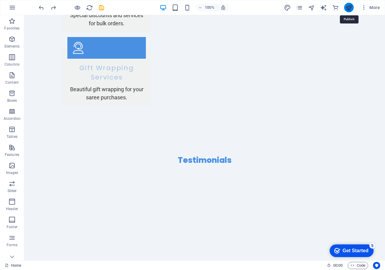
click at [351, 10] on icon "publish" at bounding box center [348, 7] width 7 height 7
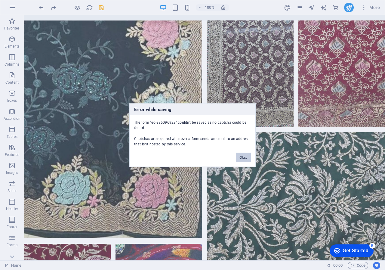
click at [241, 159] on button "Okay" at bounding box center [243, 156] width 15 height 9
click at [237, 156] on button "Okay" at bounding box center [243, 156] width 15 height 9
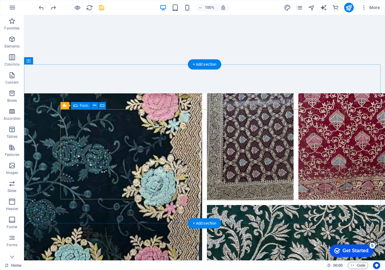
scroll to position [1493, 0]
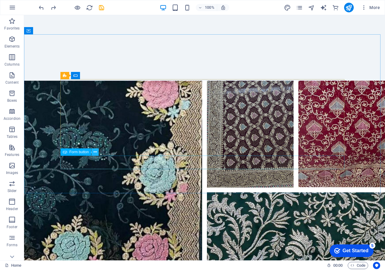
click at [97, 152] on button at bounding box center [94, 151] width 7 height 7
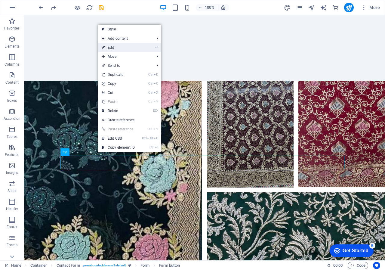
click at [125, 50] on link "⏎ Edit" at bounding box center [118, 47] width 40 height 9
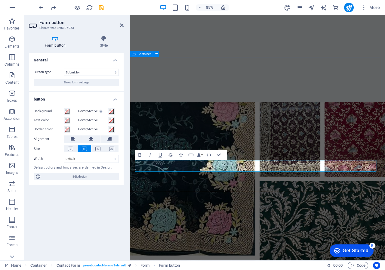
scroll to position [1468, 0]
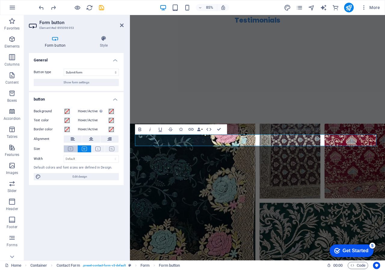
click at [69, 150] on icon at bounding box center [70, 148] width 5 height 5
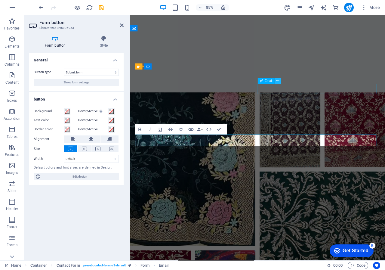
scroll to position [1493, 0]
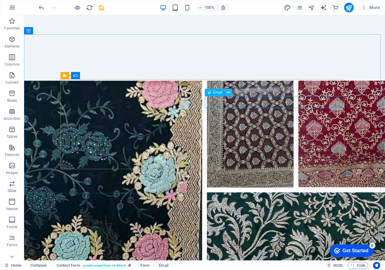
click at [229, 91] on icon at bounding box center [228, 92] width 3 height 6
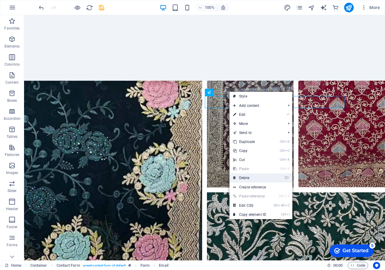
click at [244, 177] on link "⌦ Delete" at bounding box center [249, 177] width 40 height 9
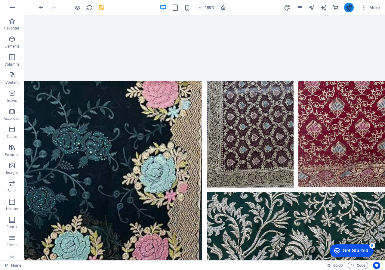
click at [345, 6] on icon "publish" at bounding box center [348, 7] width 7 height 7
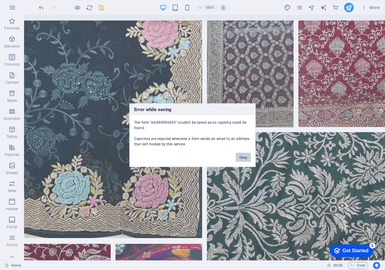
click at [243, 158] on button "Okay" at bounding box center [243, 156] width 15 height 9
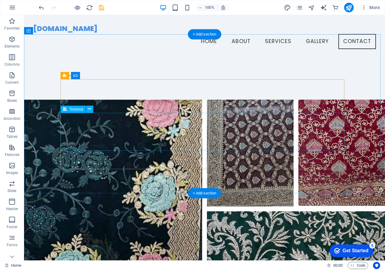
scroll to position [1433, 0]
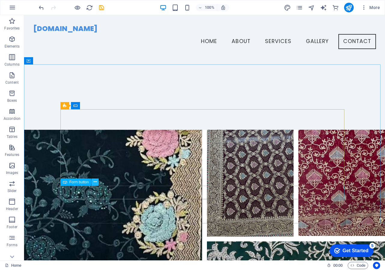
click at [94, 182] on icon at bounding box center [94, 182] width 3 height 6
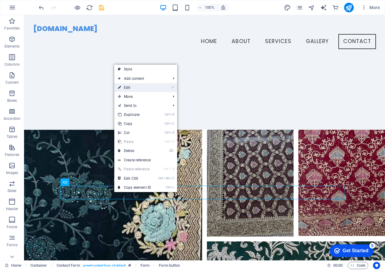
click at [139, 89] on link "⏎ Edit" at bounding box center [134, 87] width 40 height 9
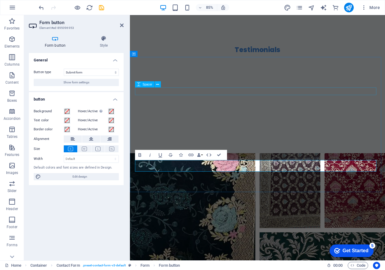
scroll to position [1438, 0]
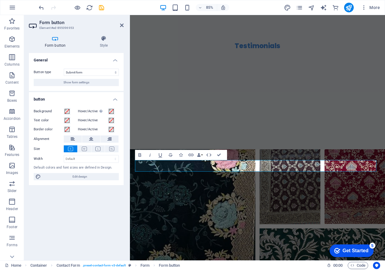
click at [107, 130] on label "Hover/Active" at bounding box center [93, 129] width 30 height 7
click at [108, 130] on button "Hover/Active" at bounding box center [111, 129] width 7 height 7
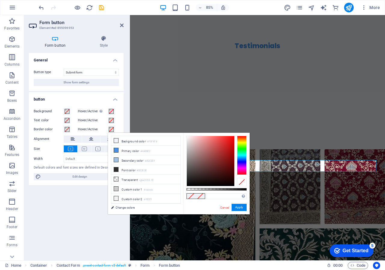
click at [107, 130] on label "Hover/Active" at bounding box center [93, 129] width 30 height 7
click at [108, 130] on button "Hover/Active" at bounding box center [111, 129] width 7 height 7
click at [69, 195] on div "General Button type Submit form Reset form No action Show form settings button …" at bounding box center [76, 154] width 95 height 202
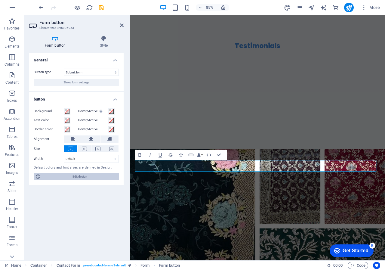
click at [78, 174] on span "Edit design" at bounding box center [80, 176] width 74 height 7
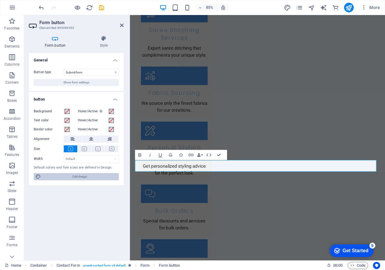
scroll to position [1430, 0]
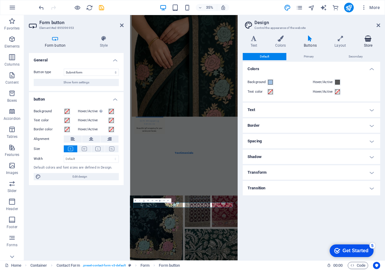
click at [365, 38] on icon at bounding box center [368, 38] width 24 height 6
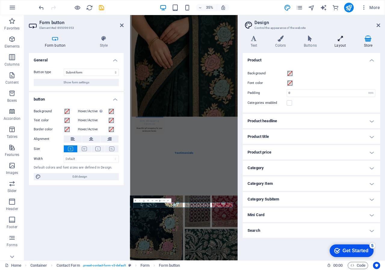
click at [340, 41] on h4 "Layout" at bounding box center [341, 41] width 29 height 13
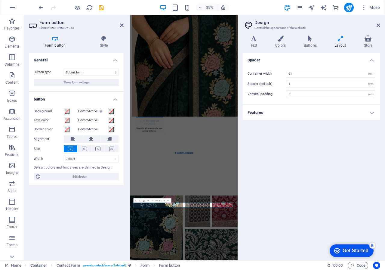
click at [315, 48] on div "Text Colors Buttons Layout Store Text Standard Bold Links Font color Font Robot…" at bounding box center [311, 145] width 137 height 220
click at [308, 40] on icon at bounding box center [310, 38] width 28 height 6
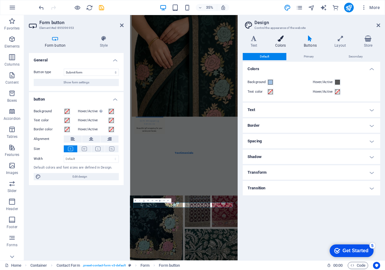
click at [277, 45] on h4 "Colors" at bounding box center [281, 41] width 29 height 13
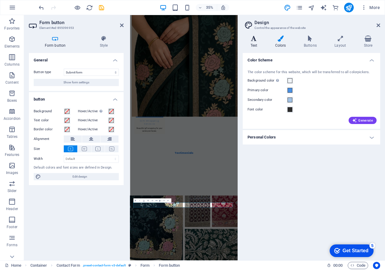
click at [259, 47] on h4 "Text" at bounding box center [255, 41] width 25 height 13
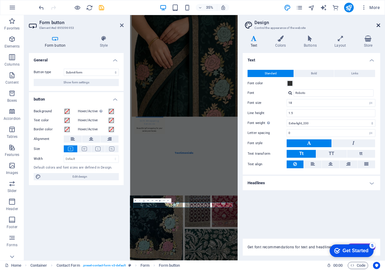
click at [378, 24] on icon at bounding box center [378, 25] width 4 height 5
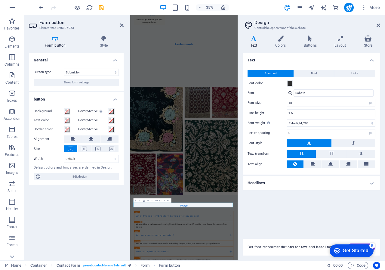
scroll to position [1438, 0]
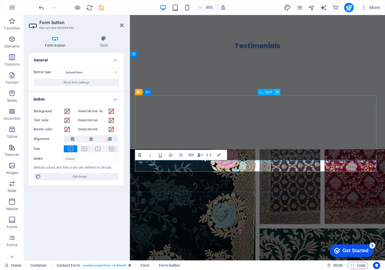
click at [276, 89] on button at bounding box center [277, 92] width 6 height 6
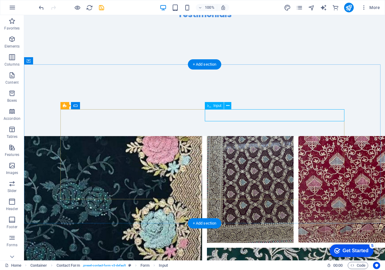
scroll to position [1463, 0]
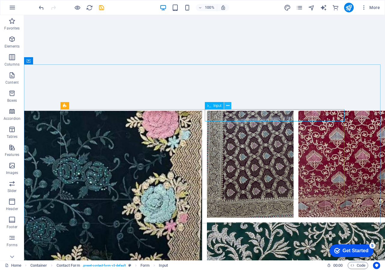
click at [226, 107] on icon at bounding box center [227, 105] width 3 height 6
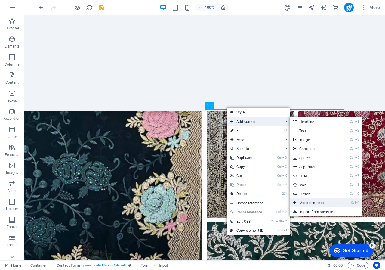
click at [305, 203] on link "Ctrl ⏎ More elements ..." at bounding box center [314, 202] width 50 height 9
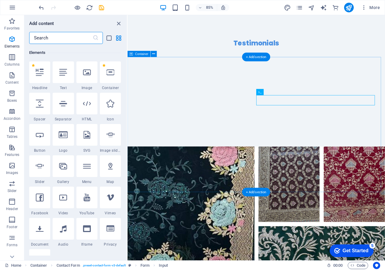
scroll to position [64, 0]
click at [54, 41] on input "text" at bounding box center [60, 38] width 63 height 12
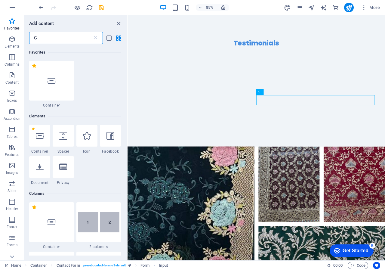
scroll to position [0, 0]
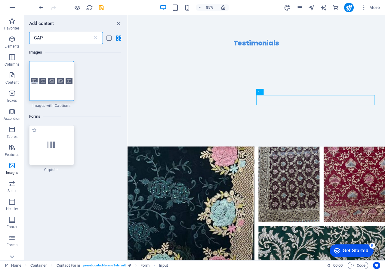
type input "CAP"
click at [50, 135] on div at bounding box center [51, 145] width 45 height 40
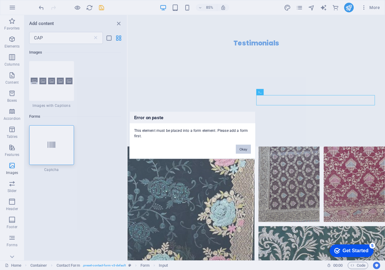
click at [244, 150] on button "Okay" at bounding box center [243, 148] width 15 height 9
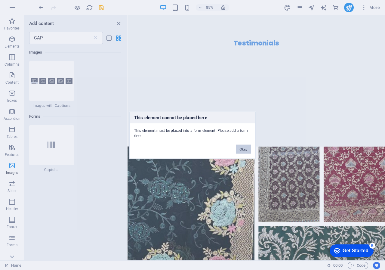
click at [243, 146] on button "Okay" at bounding box center [243, 148] width 15 height 9
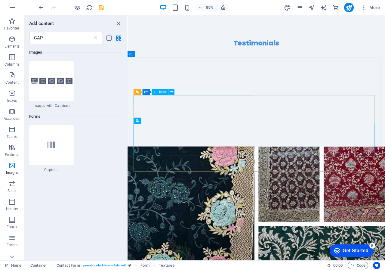
click at [159, 93] on span "Input" at bounding box center [162, 91] width 7 height 3
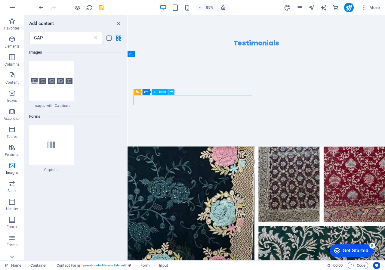
click at [171, 90] on icon at bounding box center [171, 91] width 3 height 5
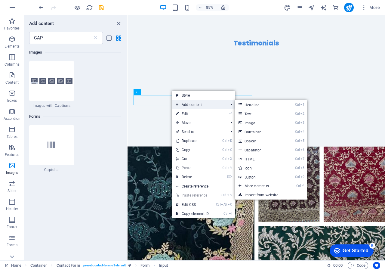
click at [183, 106] on span "Add content" at bounding box center [199, 104] width 54 height 9
click at [261, 183] on link "Ctrl ⏎ More elements ..." at bounding box center [260, 185] width 50 height 9
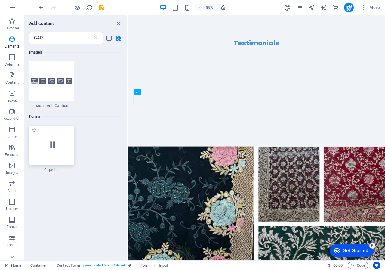
click at [60, 136] on div at bounding box center [51, 145] width 45 height 40
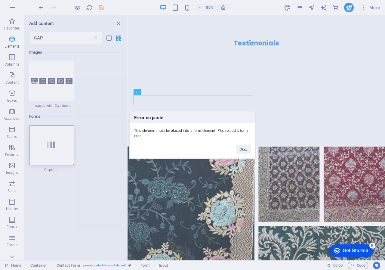
click at [241, 142] on div "Okay" at bounding box center [243, 145] width 24 height 15
drag, startPoint x: 241, startPoint y: 147, endPoint x: 110, endPoint y: 160, distance: 131.2
click at [241, 147] on button "Okay" at bounding box center [243, 148] width 15 height 9
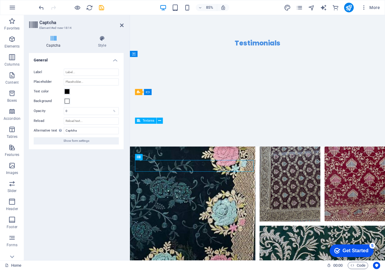
scroll to position [1438, 0]
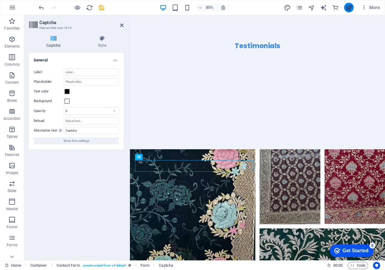
click at [349, 7] on icon "publish" at bounding box center [348, 7] width 7 height 7
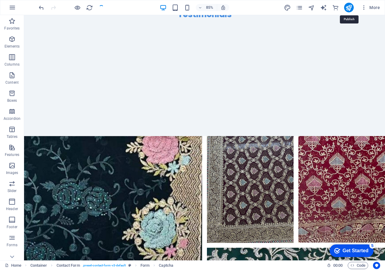
scroll to position [1463, 0]
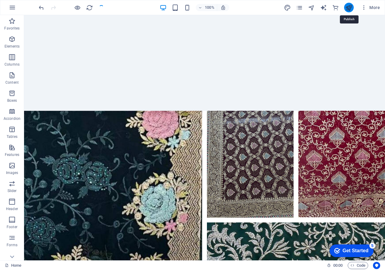
click at [349, 8] on icon "publish" at bounding box center [348, 7] width 7 height 7
